Goal: Task Accomplishment & Management: Complete application form

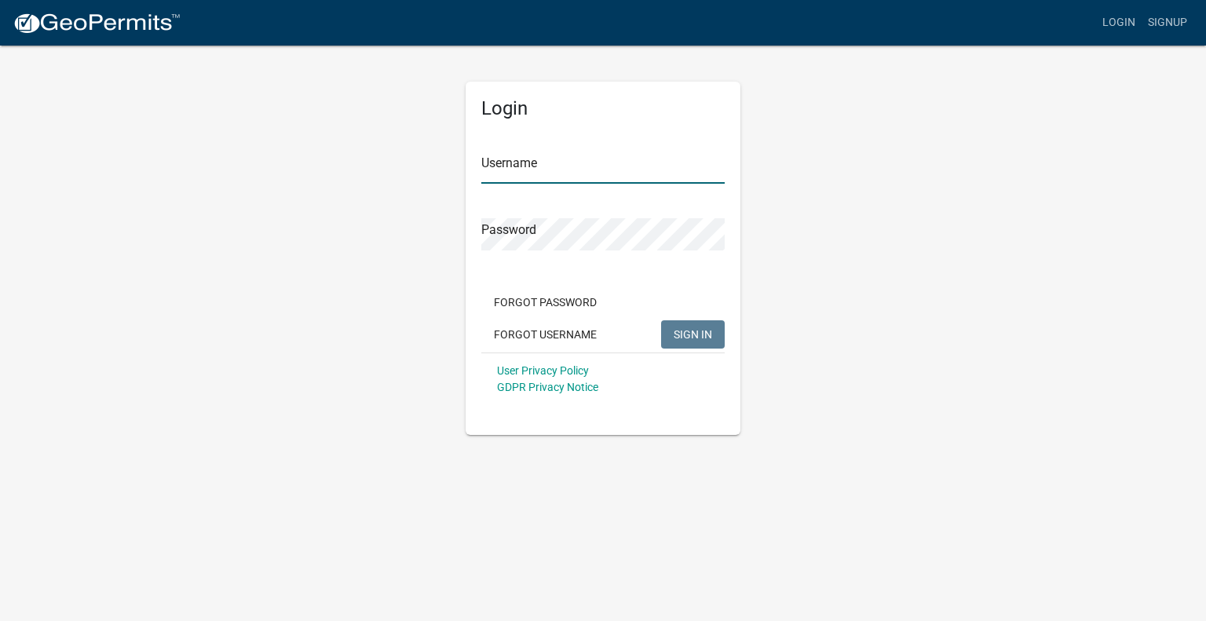
type input "[EMAIL_ADDRESS][DOMAIN_NAME]"
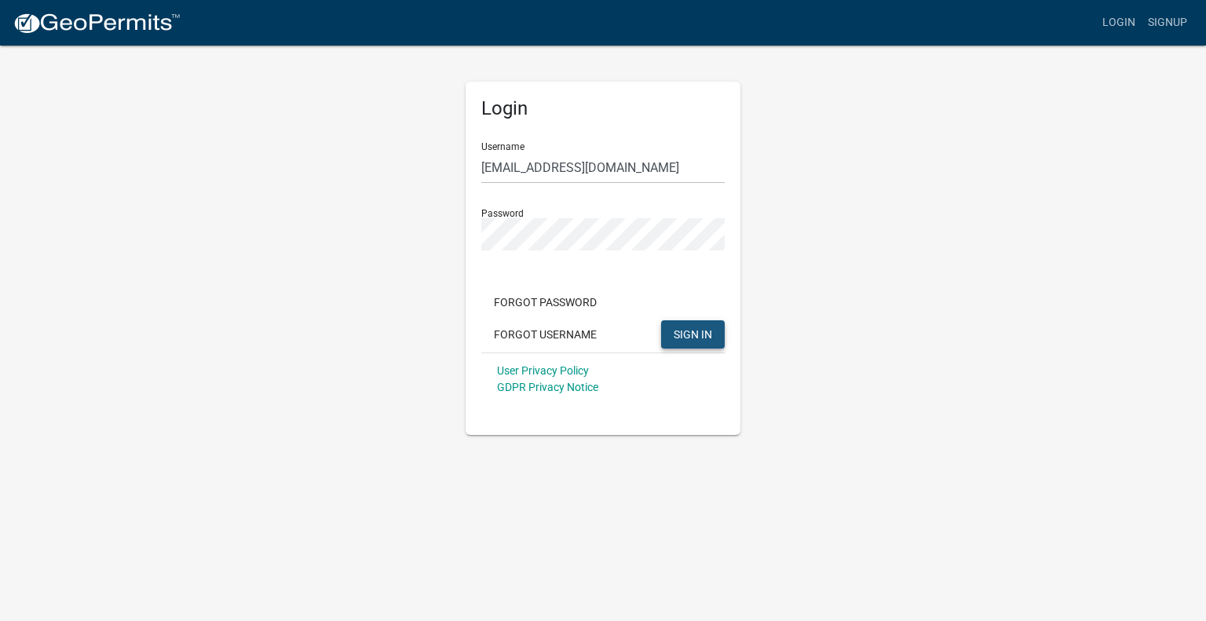
click at [696, 332] on span "SIGN IN" at bounding box center [693, 334] width 38 height 13
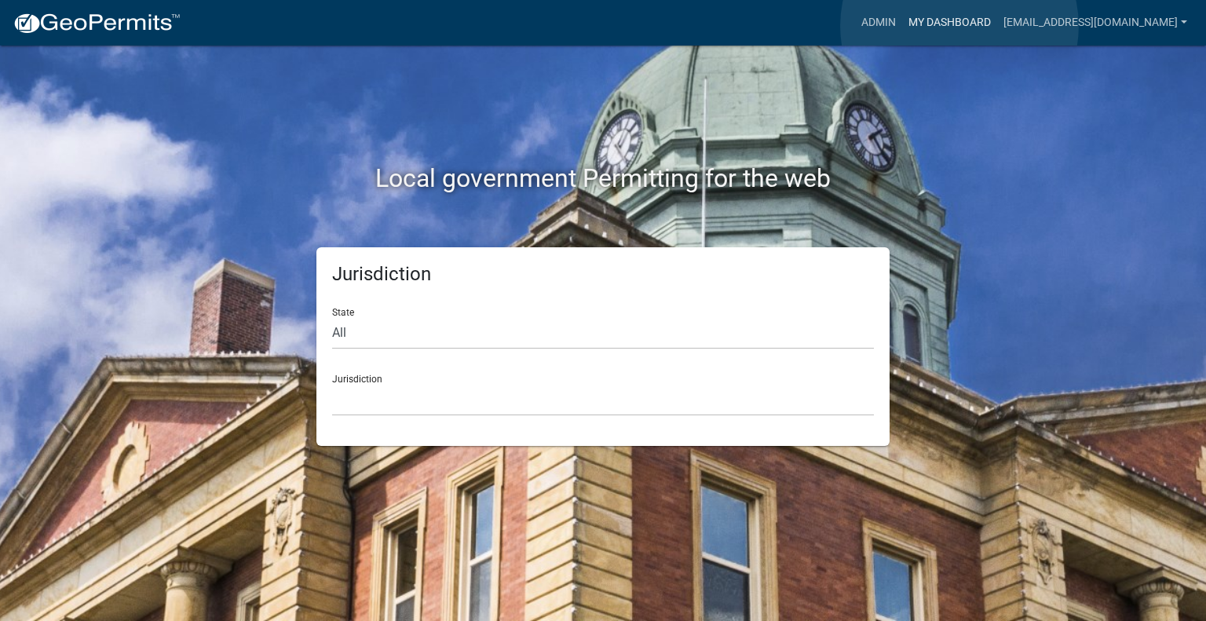
click at [960, 26] on link "My Dashboard" at bounding box center [949, 23] width 95 height 30
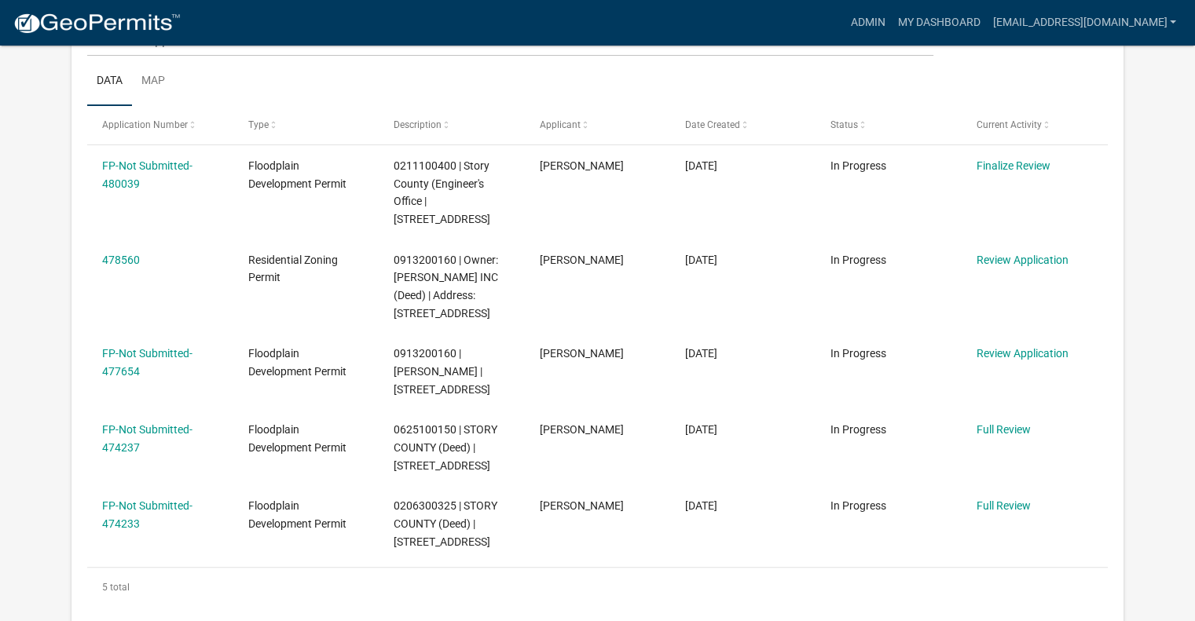
scroll to position [397, 0]
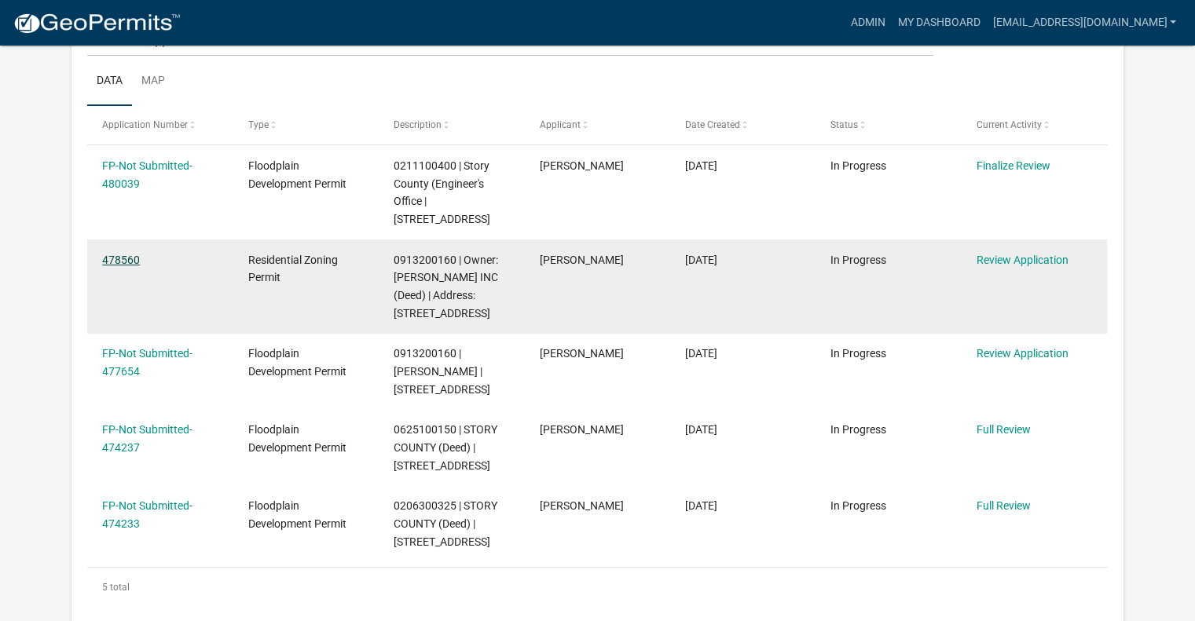
click at [123, 254] on link "478560" at bounding box center [121, 260] width 38 height 13
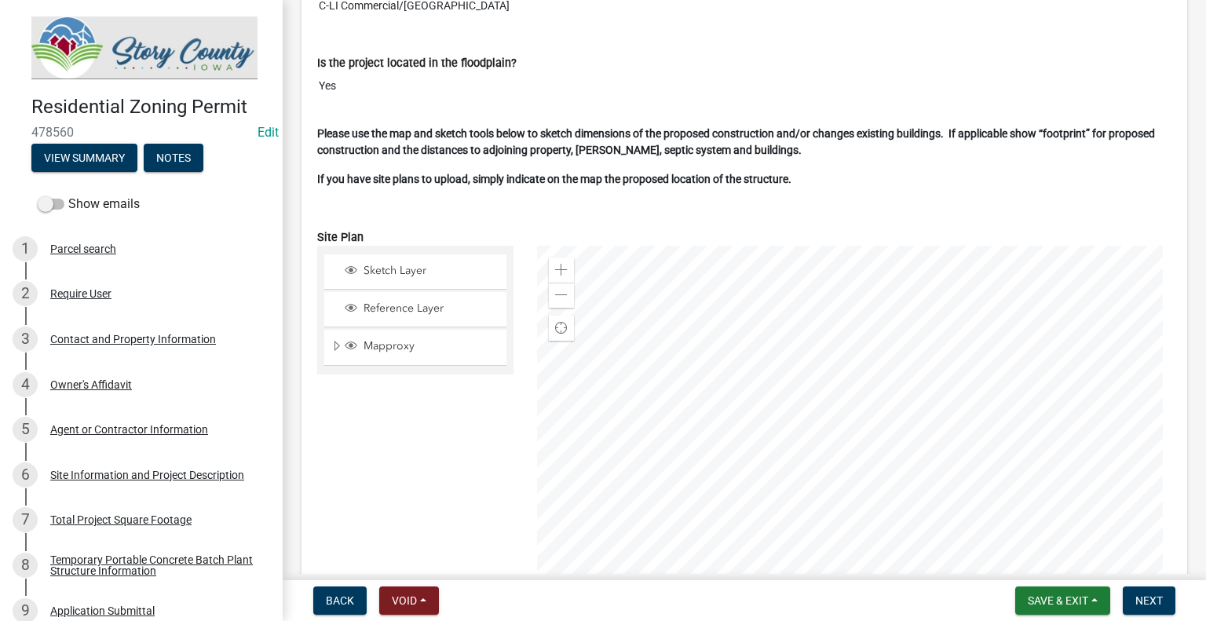
scroll to position [4087, 0]
click at [478, 438] on div "Sketch Layer Reference Layer Mapproxy Contours 10ft Contours 2ft Soils BLL drai…" at bounding box center [416, 441] width 220 height 393
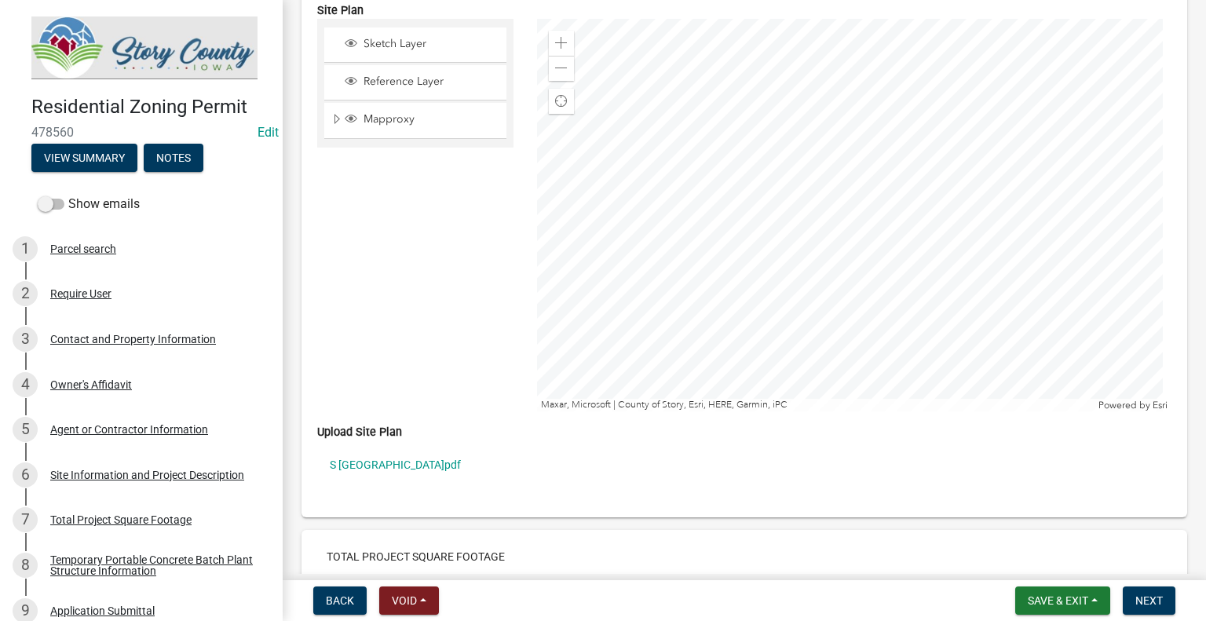
scroll to position [4390, 0]
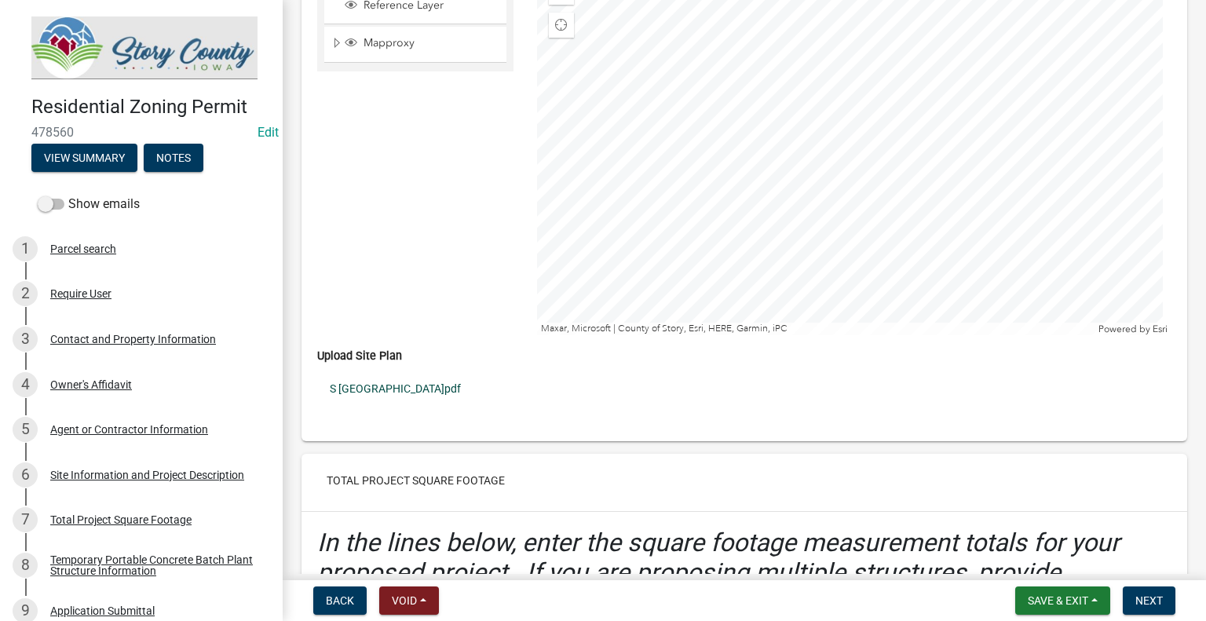
click at [413, 380] on link "S [GEOGRAPHIC_DATA]pdf" at bounding box center [744, 389] width 855 height 36
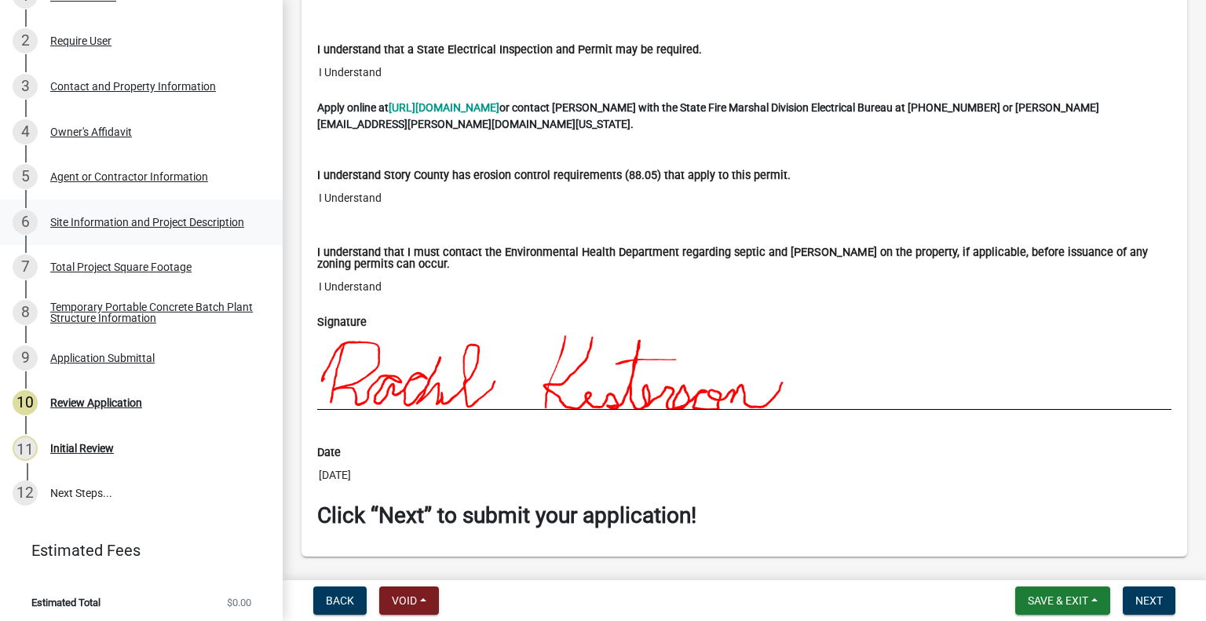
scroll to position [254, 0]
click at [100, 398] on div "Review Application" at bounding box center [96, 402] width 92 height 11
click at [86, 397] on div "Review Application" at bounding box center [96, 402] width 92 height 11
click at [1156, 594] on button "Next" at bounding box center [1149, 601] width 53 height 28
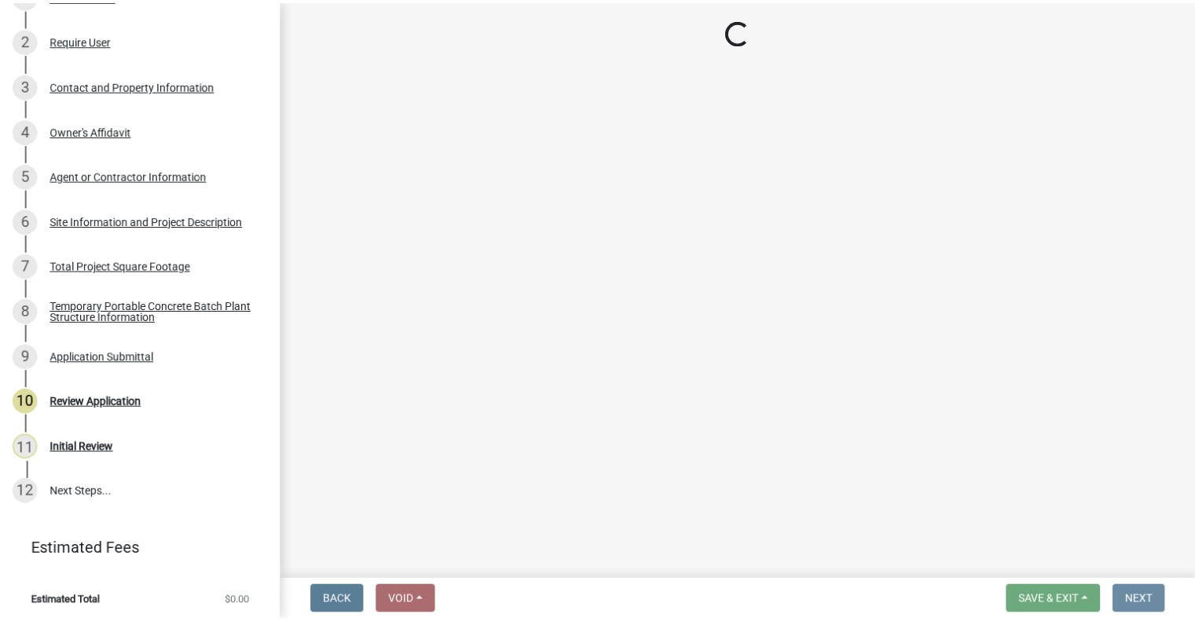
scroll to position [0, 0]
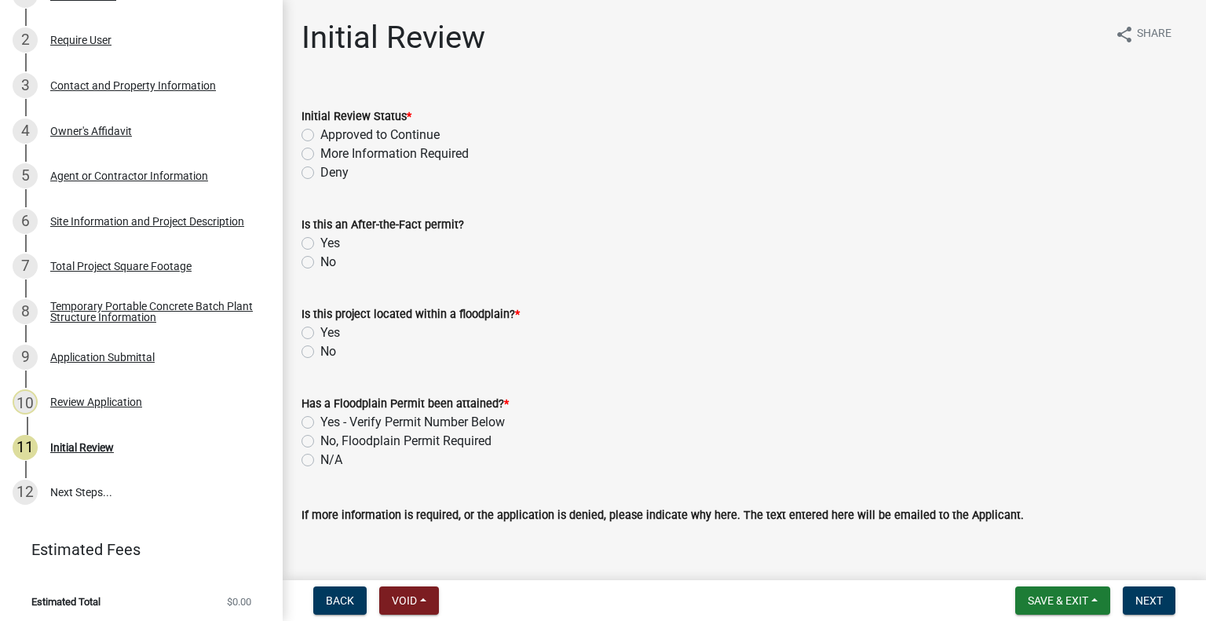
click at [320, 262] on label "No" at bounding box center [328, 262] width 16 height 19
click at [320, 262] on input "No" at bounding box center [325, 258] width 10 height 10
radio input "true"
click at [320, 133] on label "Approved to Continue" at bounding box center [379, 135] width 119 height 19
click at [320, 133] on input "Approved to Continue" at bounding box center [325, 131] width 10 height 10
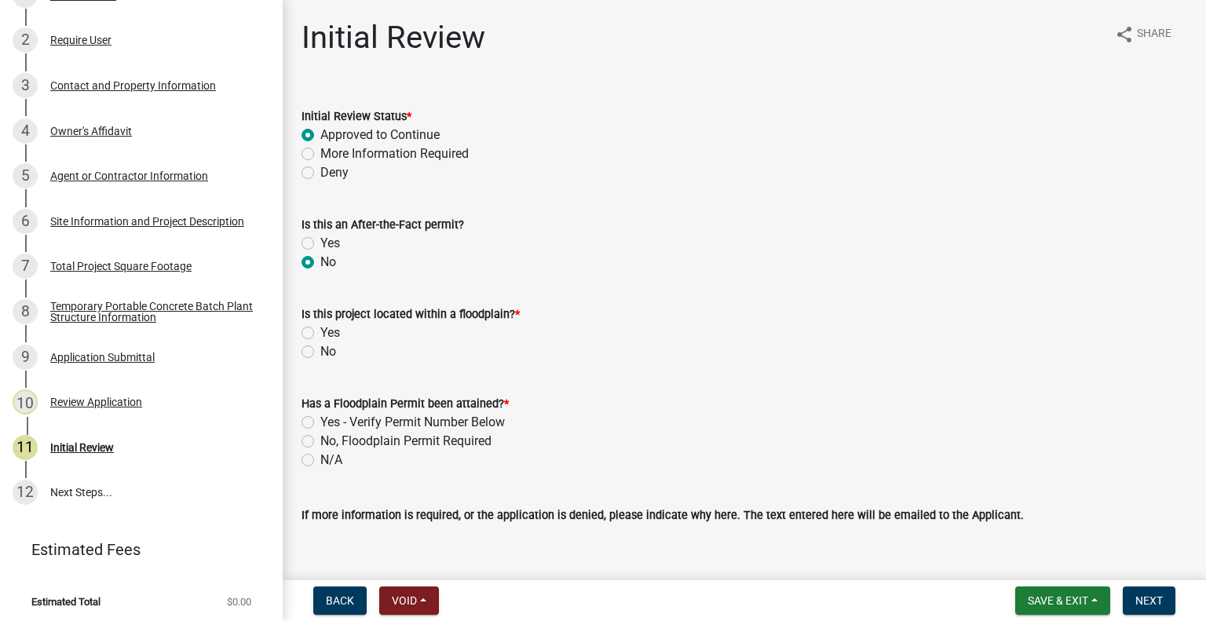
radio input "true"
click at [320, 335] on label "Yes" at bounding box center [330, 333] width 20 height 19
click at [320, 334] on input "Yes" at bounding box center [325, 329] width 10 height 10
radio input "true"
drag, startPoint x: 347, startPoint y: 460, endPoint x: 624, endPoint y: 540, distance: 287.6
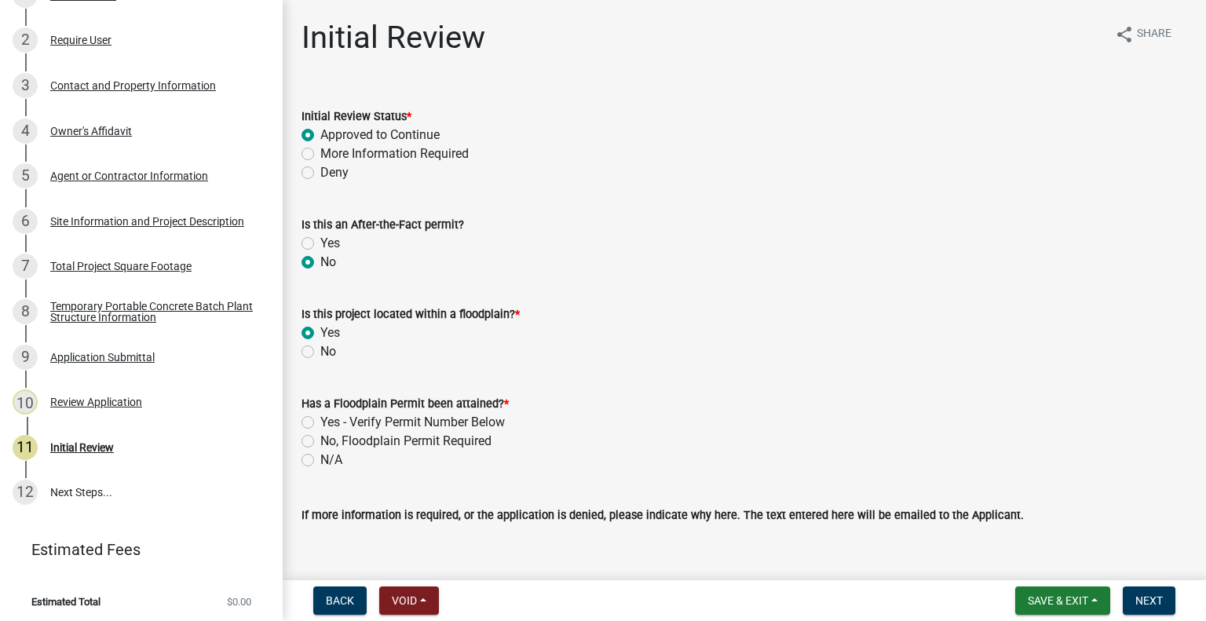
click at [624, 540] on wm-data-entity-input-list "Initial Review Status * Approved to Continue More Information Required Deny Is …" at bounding box center [745, 349] width 886 height 523
click at [1071, 597] on span "Save & Exit" at bounding box center [1058, 601] width 60 height 13
click at [1036, 524] on button "Save" at bounding box center [1048, 522] width 126 height 38
click at [1099, 599] on button "Save & Exit" at bounding box center [1063, 601] width 95 height 28
click at [1074, 563] on button "Save & Exit" at bounding box center [1048, 560] width 126 height 38
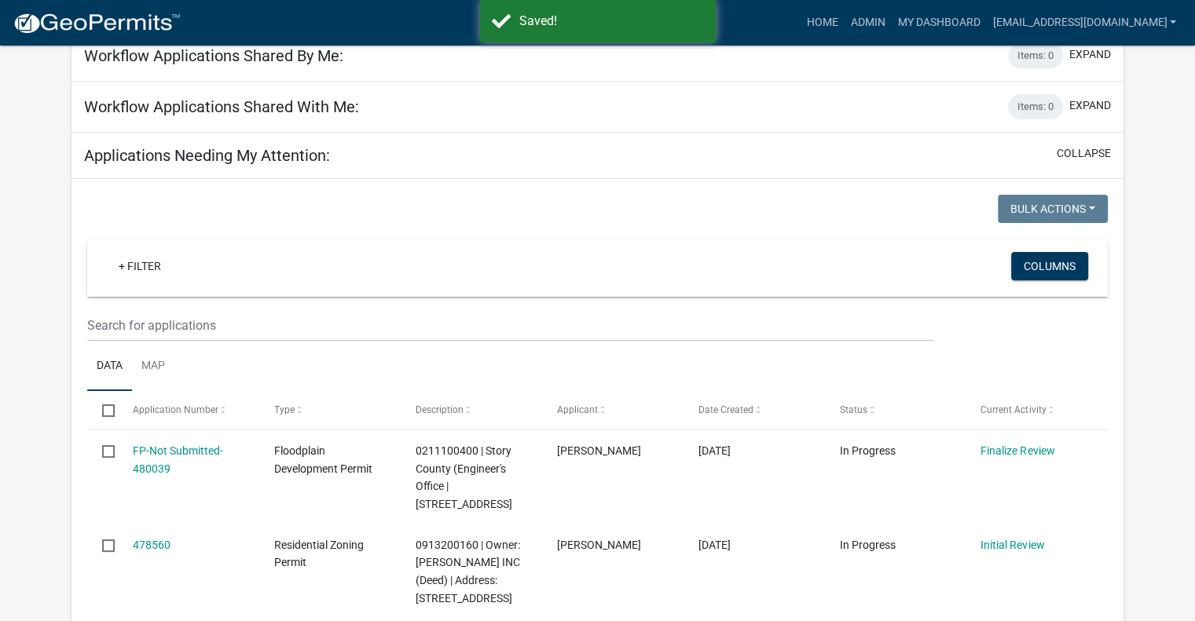
scroll to position [145, 0]
